Goal: Task Accomplishment & Management: Manage account settings

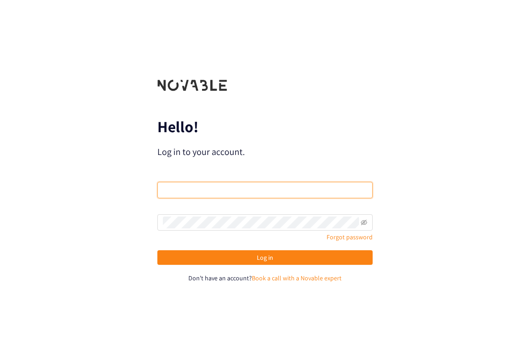
click at [221, 190] on input "email" at bounding box center [264, 190] width 215 height 16
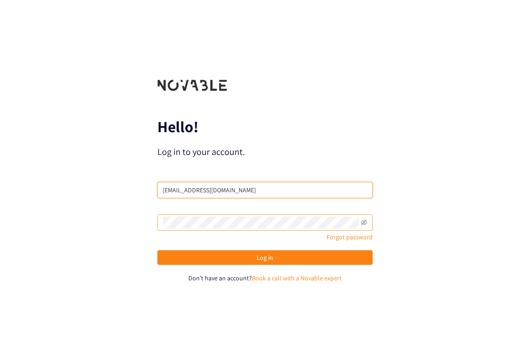
type input "[EMAIL_ADDRESS][DOMAIN_NAME]"
click at [157, 250] on button "Log in" at bounding box center [264, 257] width 215 height 15
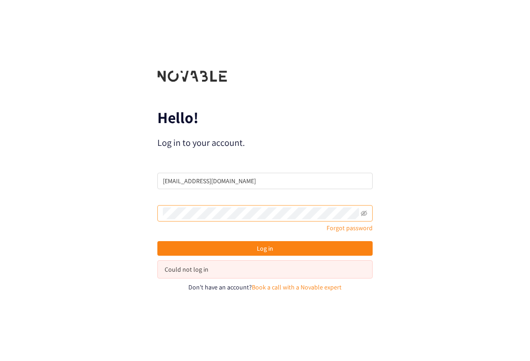
click at [368, 216] on span at bounding box center [264, 213] width 215 height 16
click at [365, 213] on icon "eye-invisible" at bounding box center [364, 214] width 2 height 2
click at [139, 209] on div "Hello! Log in to your account. Email [EMAIL_ADDRESS][DOMAIN_NAME] Password Forg…" at bounding box center [265, 180] width 530 height 361
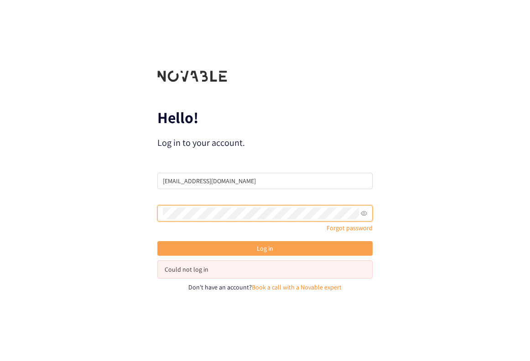
click at [185, 245] on button "Log in" at bounding box center [264, 248] width 215 height 15
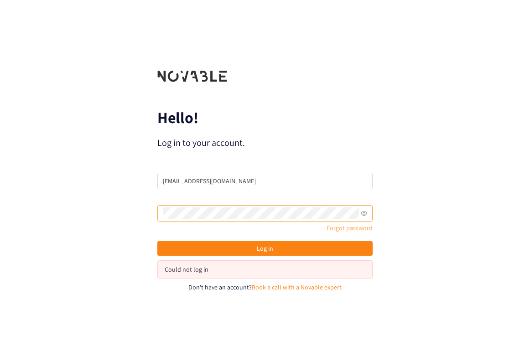
click at [350, 228] on link "Forgot password" at bounding box center [349, 228] width 46 height 8
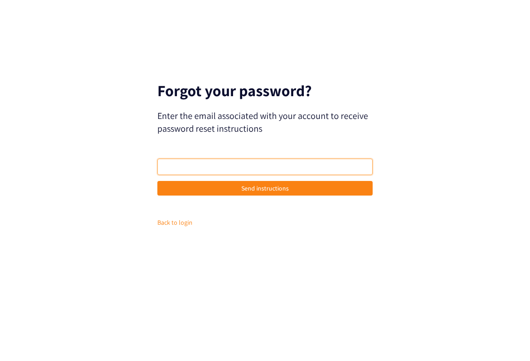
click at [243, 167] on input "email" at bounding box center [264, 167] width 215 height 16
type input "[EMAIL_ADDRESS][DOMAIN_NAME]"
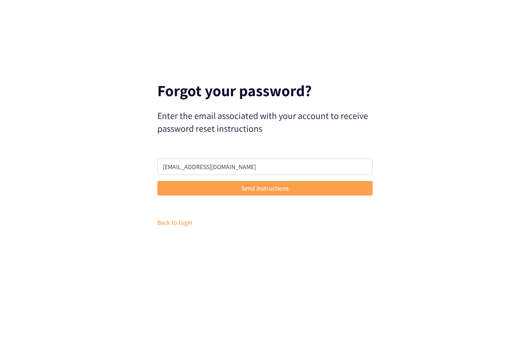
click at [237, 191] on button "Send instructions" at bounding box center [264, 188] width 215 height 15
